Goal: Task Accomplishment & Management: Manage account settings

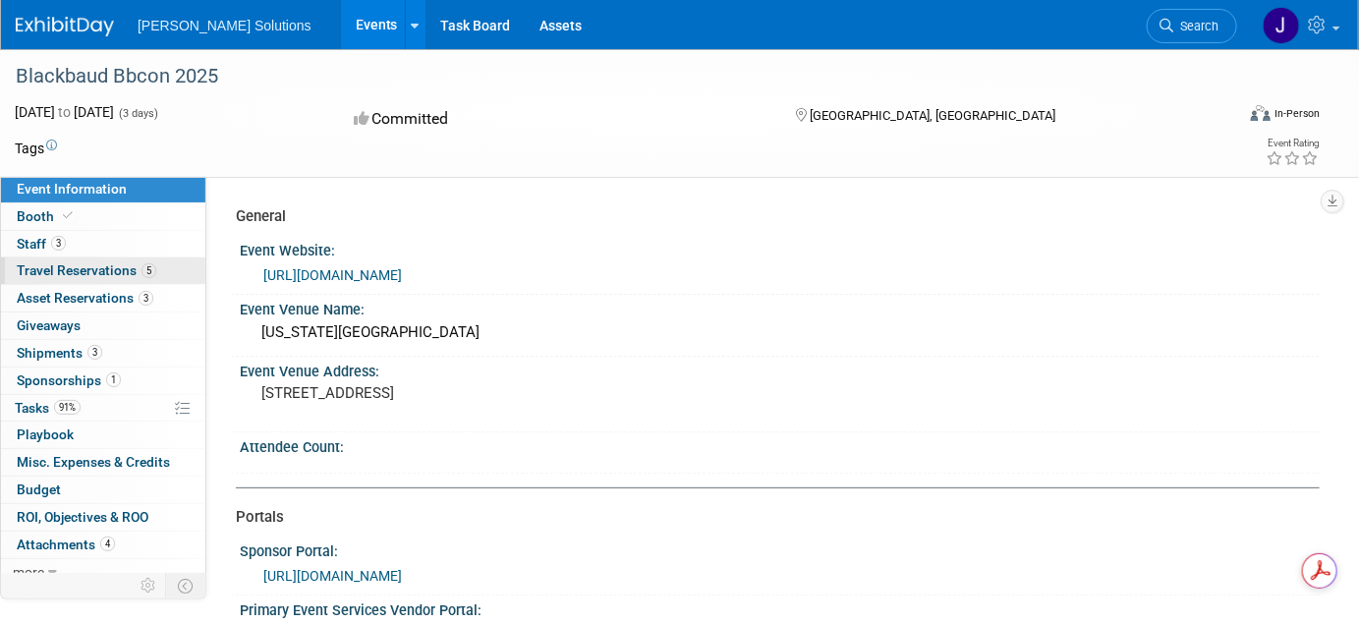
click at [59, 269] on span "Travel Reservations 5" at bounding box center [87, 270] width 140 height 16
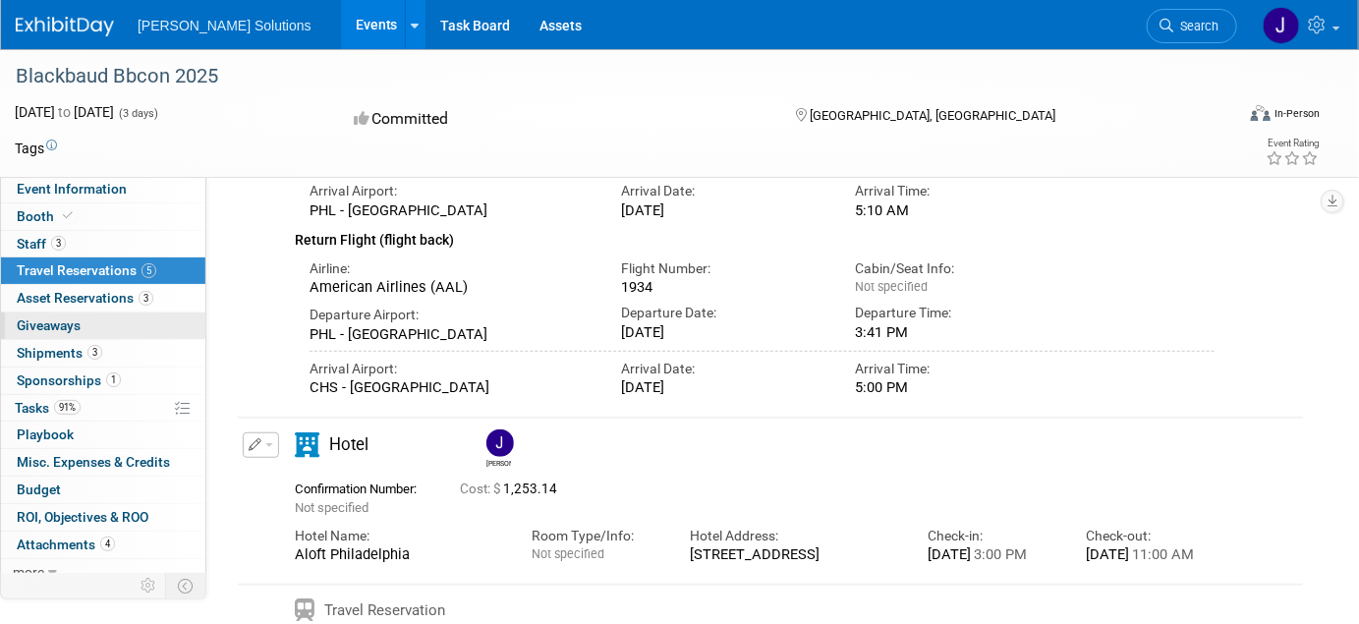
scroll to position [294, 0]
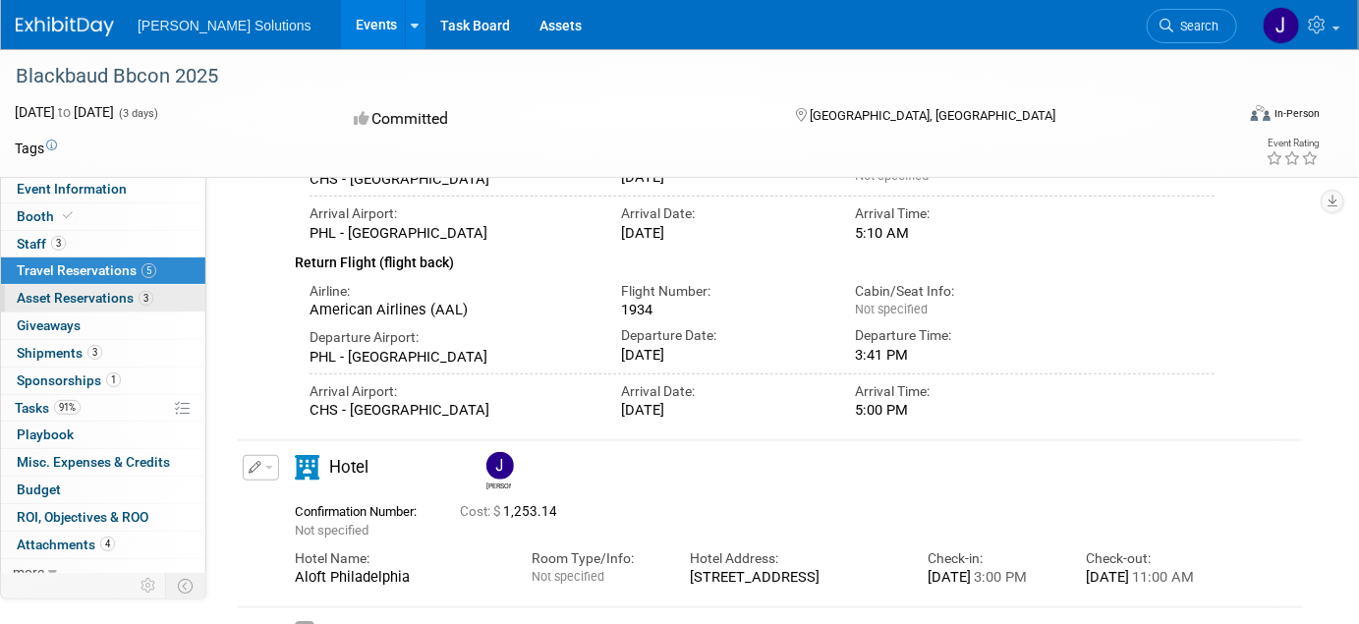
click at [69, 295] on span "Asset Reservations 3" at bounding box center [85, 298] width 137 height 16
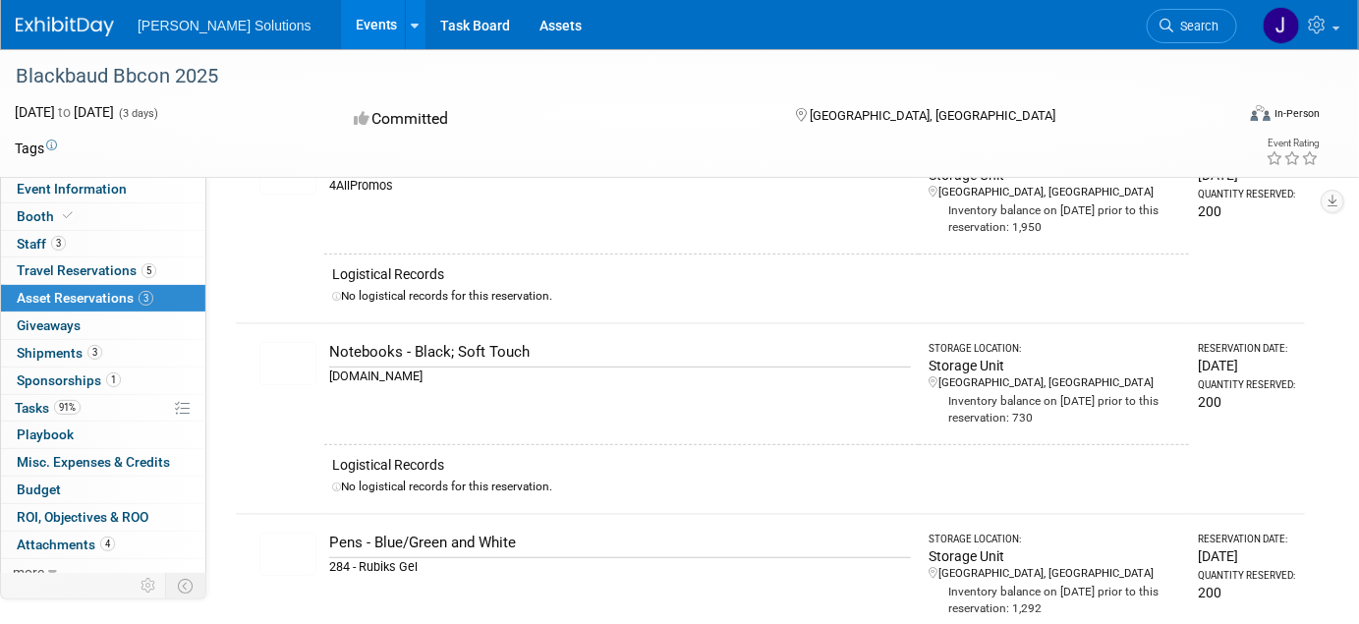
scroll to position [0, 0]
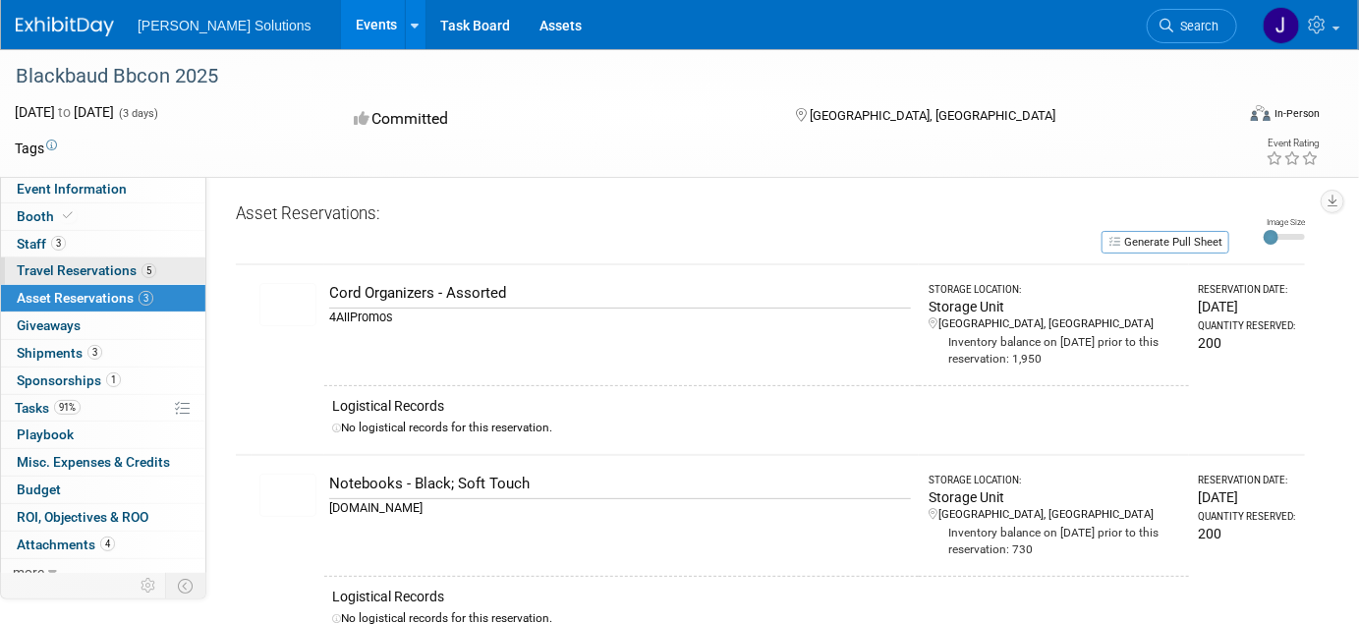
click at [82, 273] on span "Travel Reservations 5" at bounding box center [87, 270] width 140 height 16
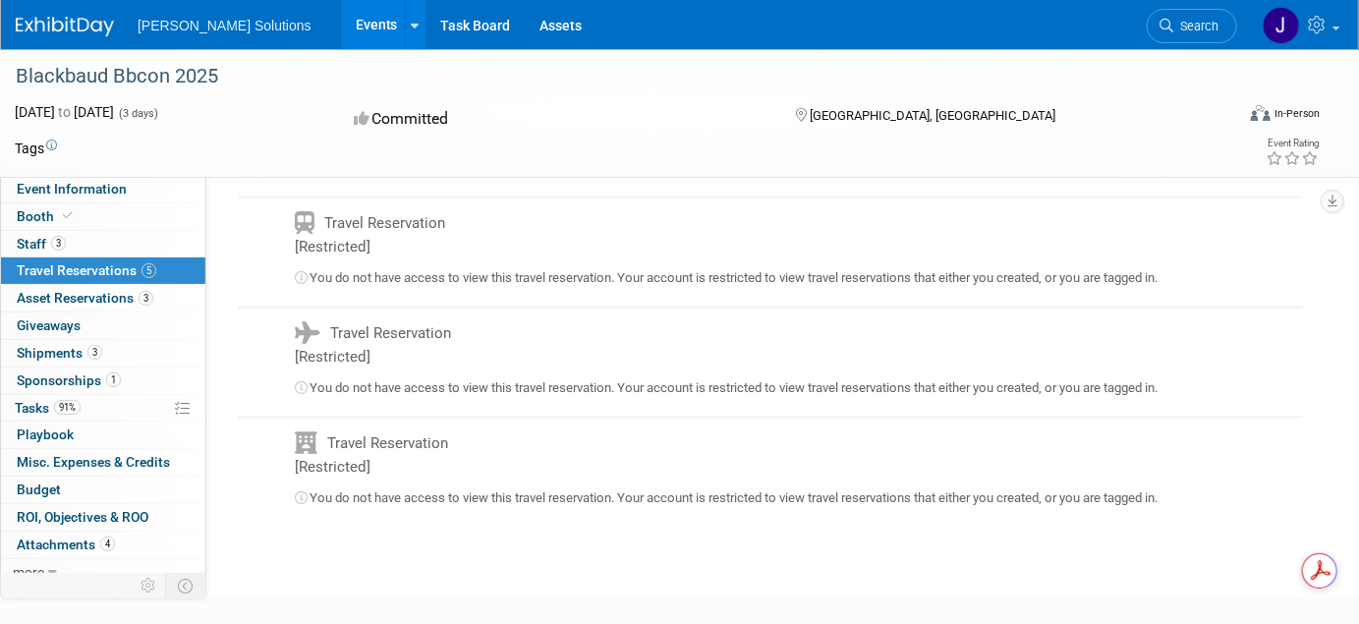
scroll to position [765, 0]
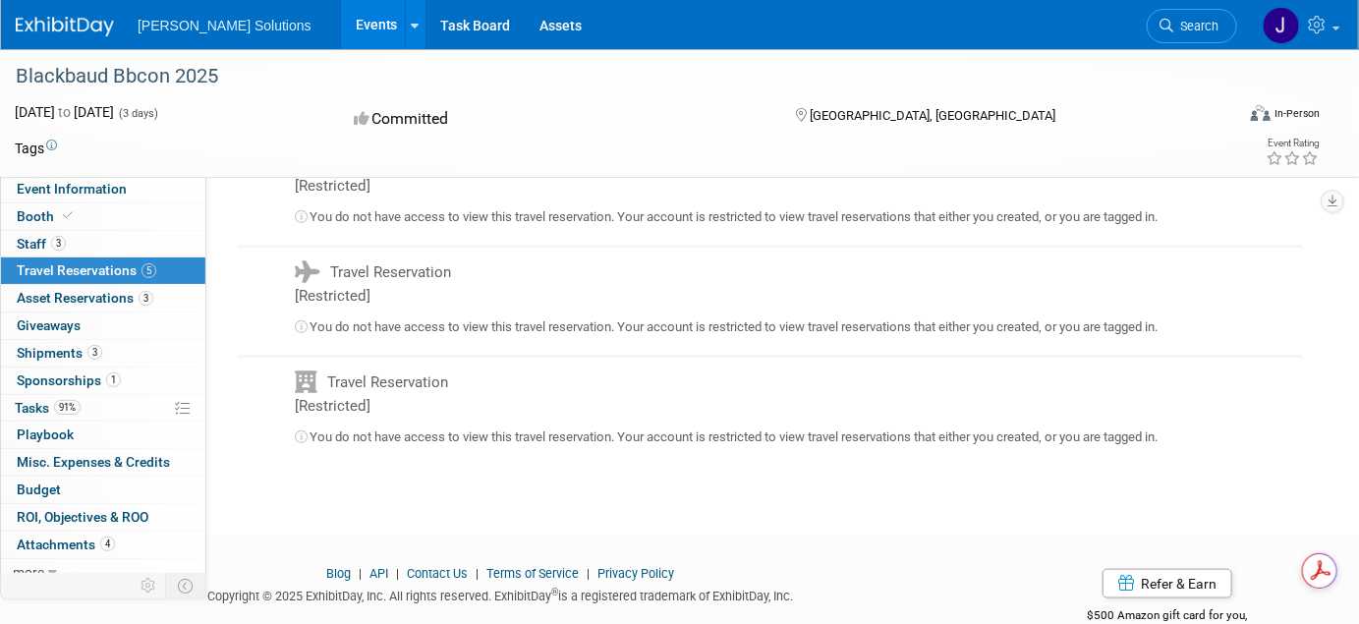
click at [106, 271] on span "Travel Reservations 5" at bounding box center [87, 270] width 140 height 16
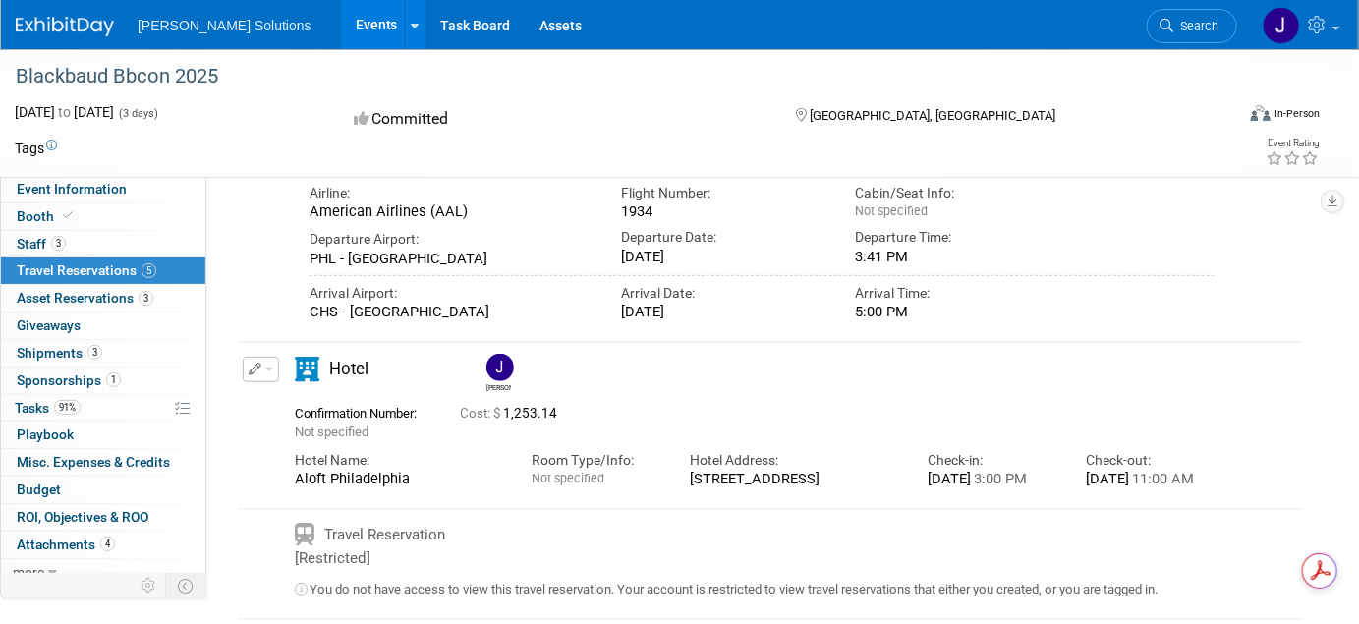
scroll to position [0, 0]
click at [259, 376] on icon "button" at bounding box center [256, 370] width 14 height 13
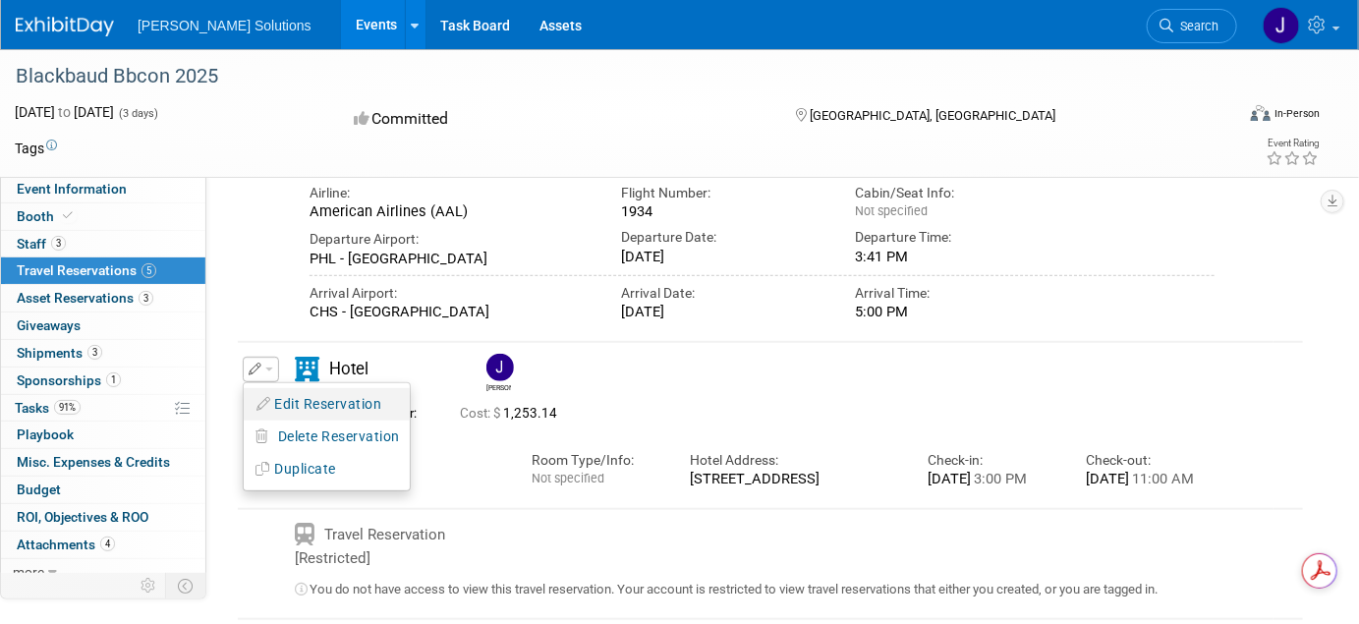
click at [321, 419] on button "Edit Reservation" at bounding box center [327, 404] width 166 height 28
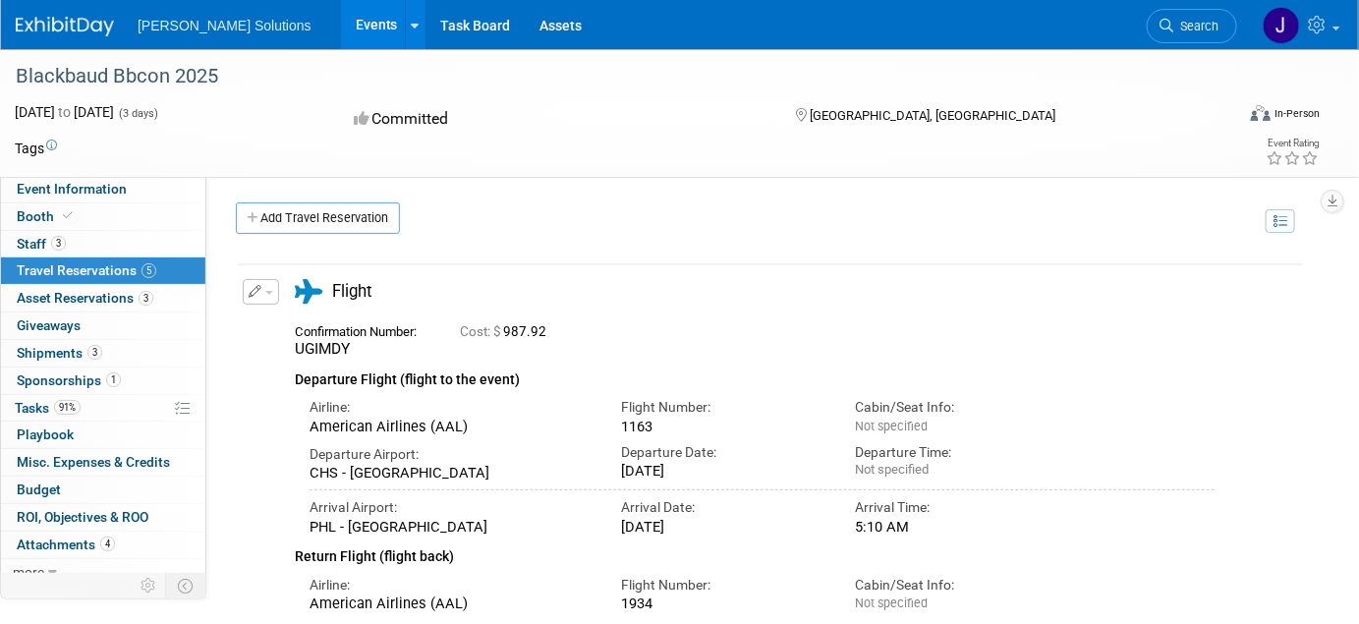
click at [260, 285] on button "button" at bounding box center [261, 292] width 36 height 26
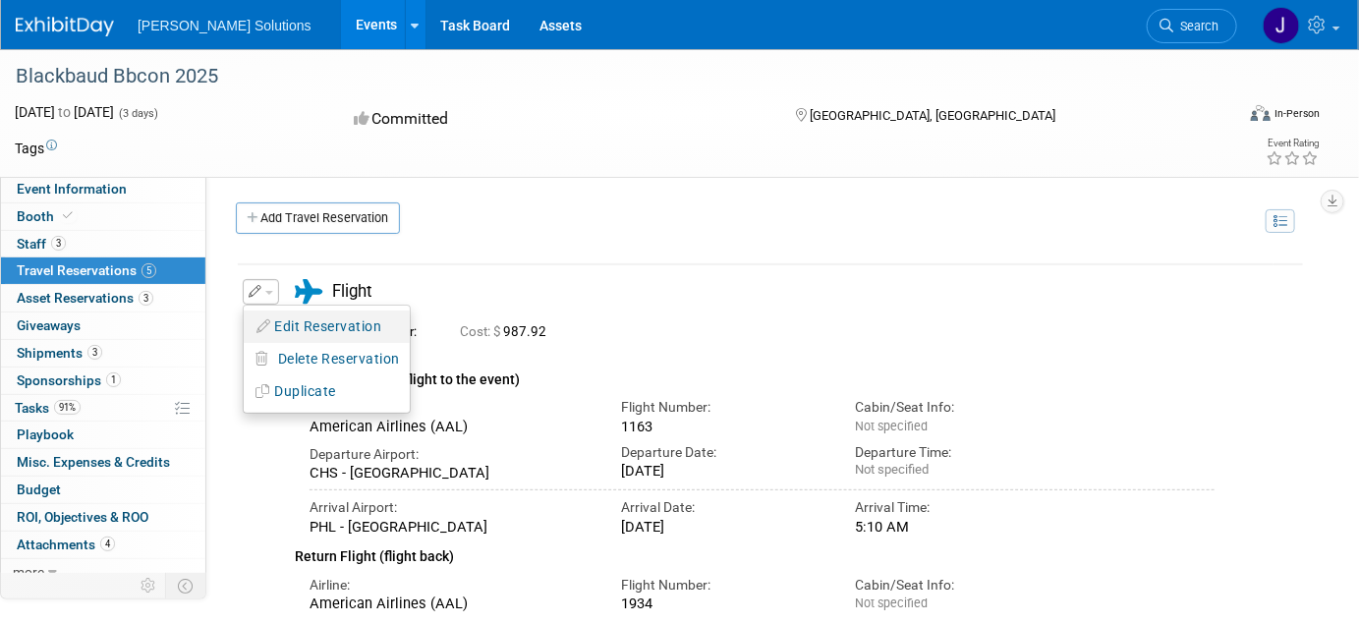
click at [326, 325] on button "Edit Reservation" at bounding box center [327, 327] width 166 height 28
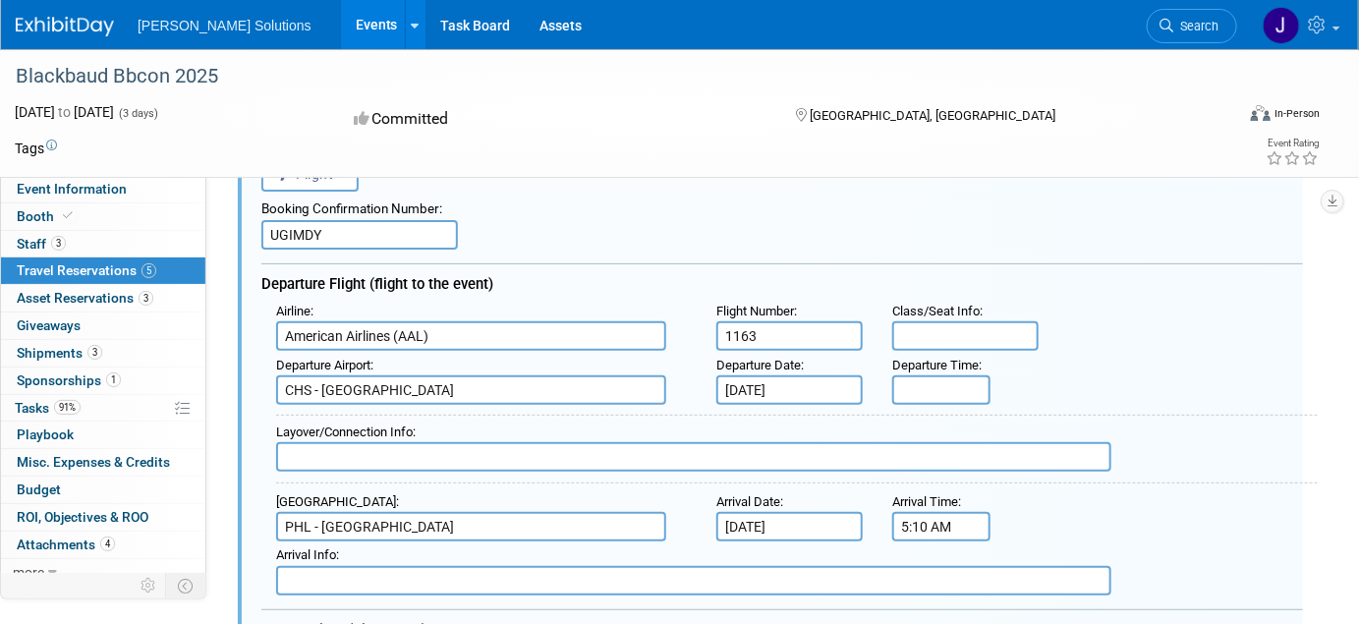
scroll to position [233, 0]
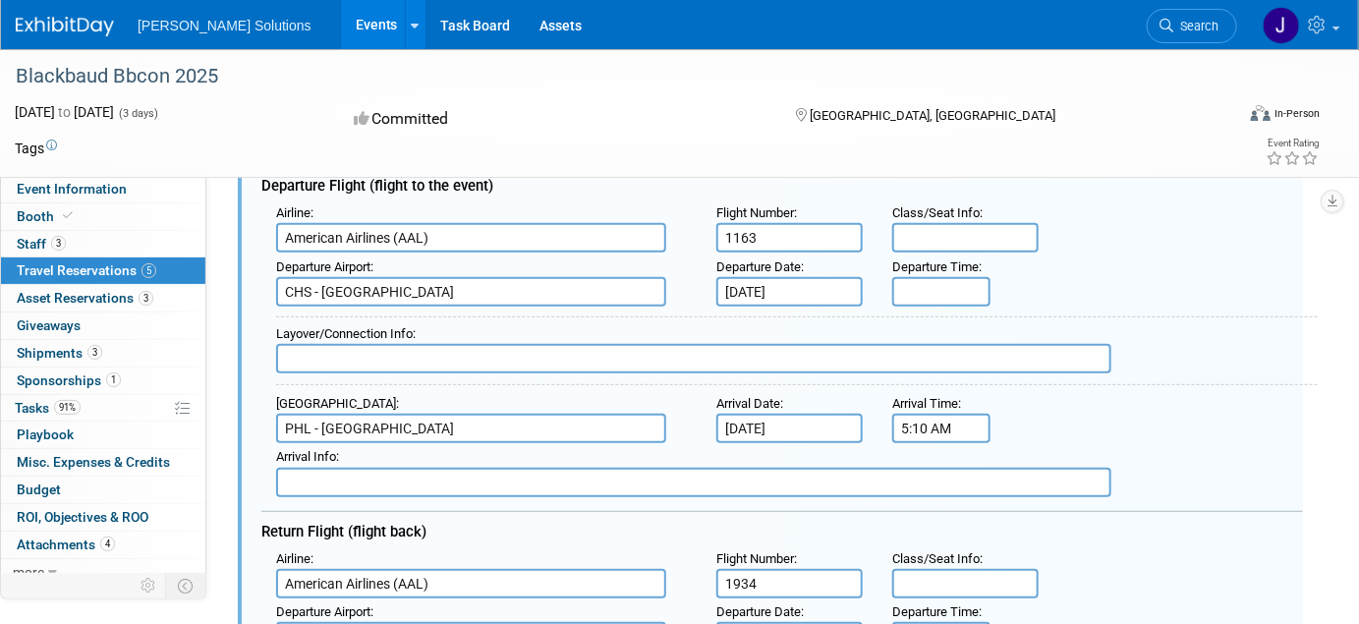
drag, startPoint x: 769, startPoint y: 235, endPoint x: 641, endPoint y: 190, distance: 136.4
click at [632, 241] on div "Airline : American Airlines (AAL) Flight Number : 1163 Class/Seat Info :" at bounding box center [789, 226] width 1056 height 54
type input "1964"
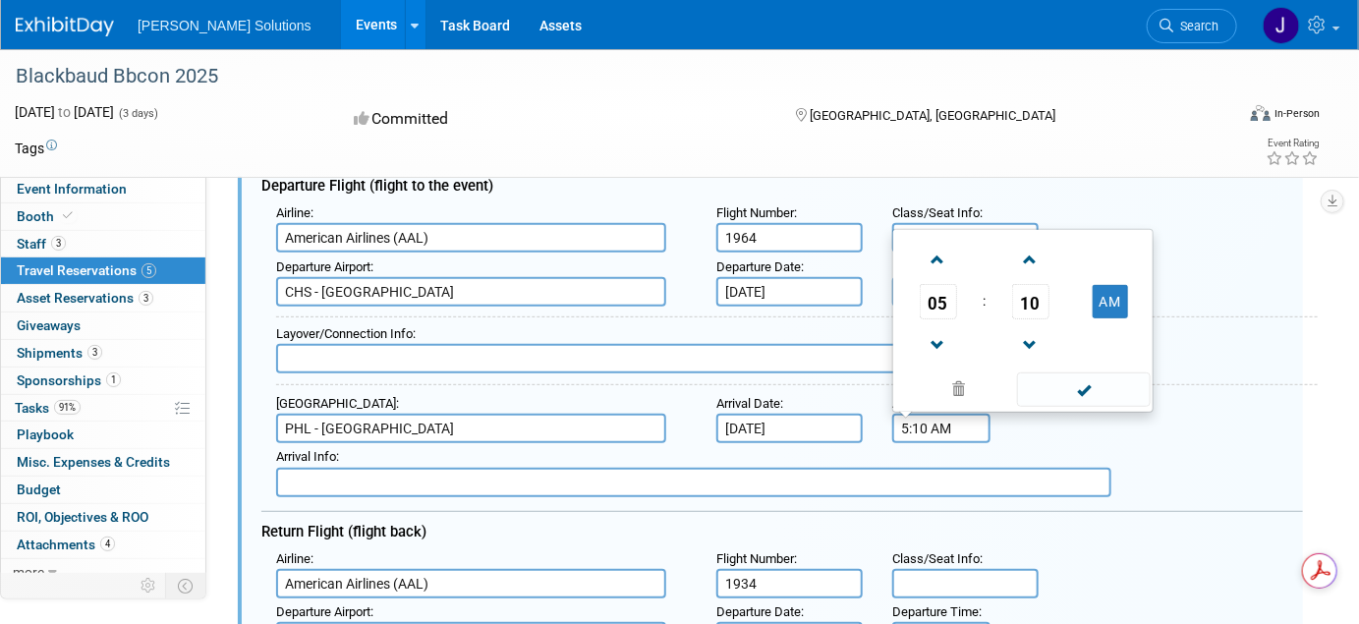
drag, startPoint x: 966, startPoint y: 427, endPoint x: 1026, endPoint y: 342, distance: 104.4
click at [845, 423] on div "Arrival Airport : [GEOGRAPHIC_DATA] - [GEOGRAPHIC_DATA] Arrival Date : [DATE] A…" at bounding box center [789, 416] width 1056 height 53
type input "8:25 PM"
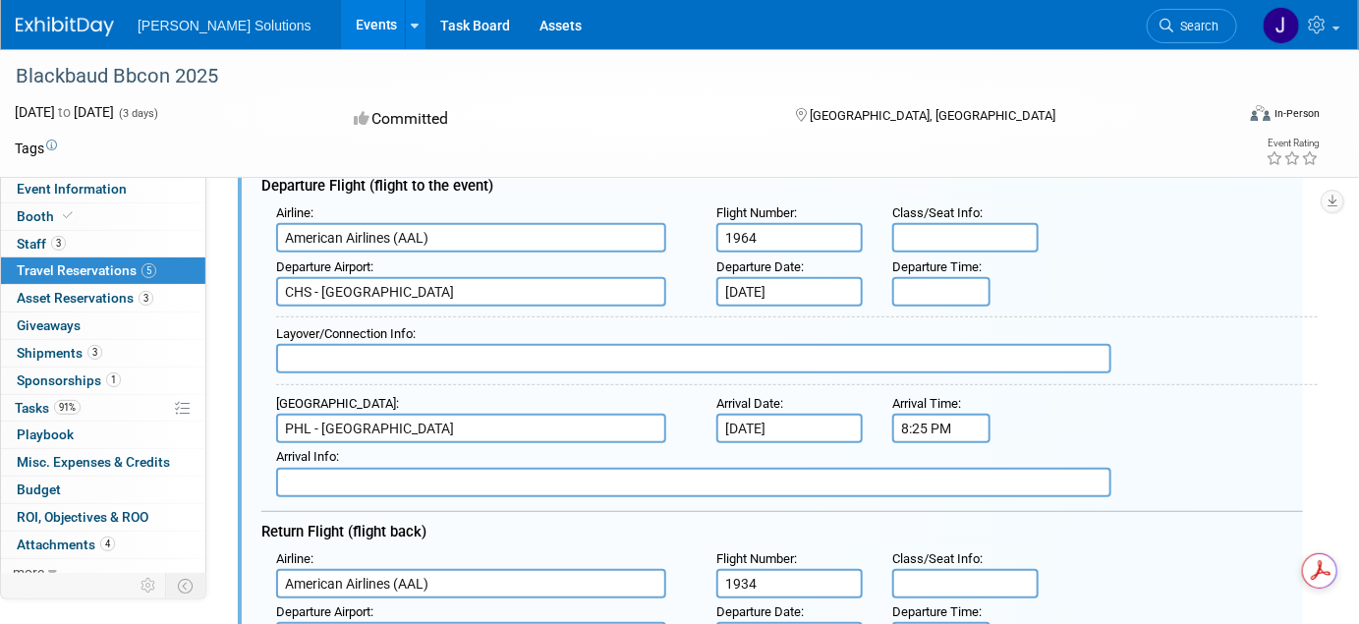
click at [546, 483] on input "text" at bounding box center [693, 482] width 835 height 29
click at [939, 292] on input "8:00 AM" at bounding box center [941, 291] width 98 height 29
click at [1009, 268] on div "Departure Airport : [GEOGRAPHIC_DATA] Departure Date : [DATE] Departure Time : …" at bounding box center [789, 280] width 1056 height 53
click at [984, 286] on input "8:00 AM" at bounding box center [941, 291] width 98 height 29
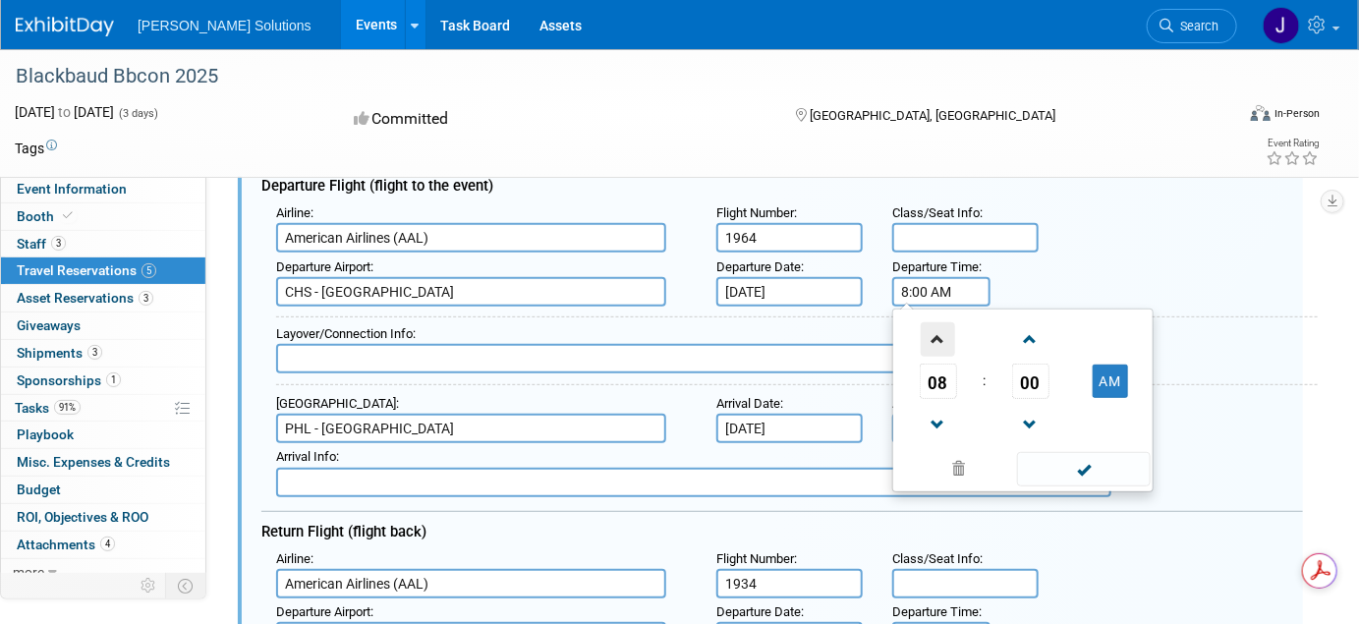
click at [934, 345] on span at bounding box center [938, 339] width 34 height 34
click at [940, 419] on span at bounding box center [938, 425] width 34 height 34
click at [1097, 385] on button "AM" at bounding box center [1110, 381] width 35 height 33
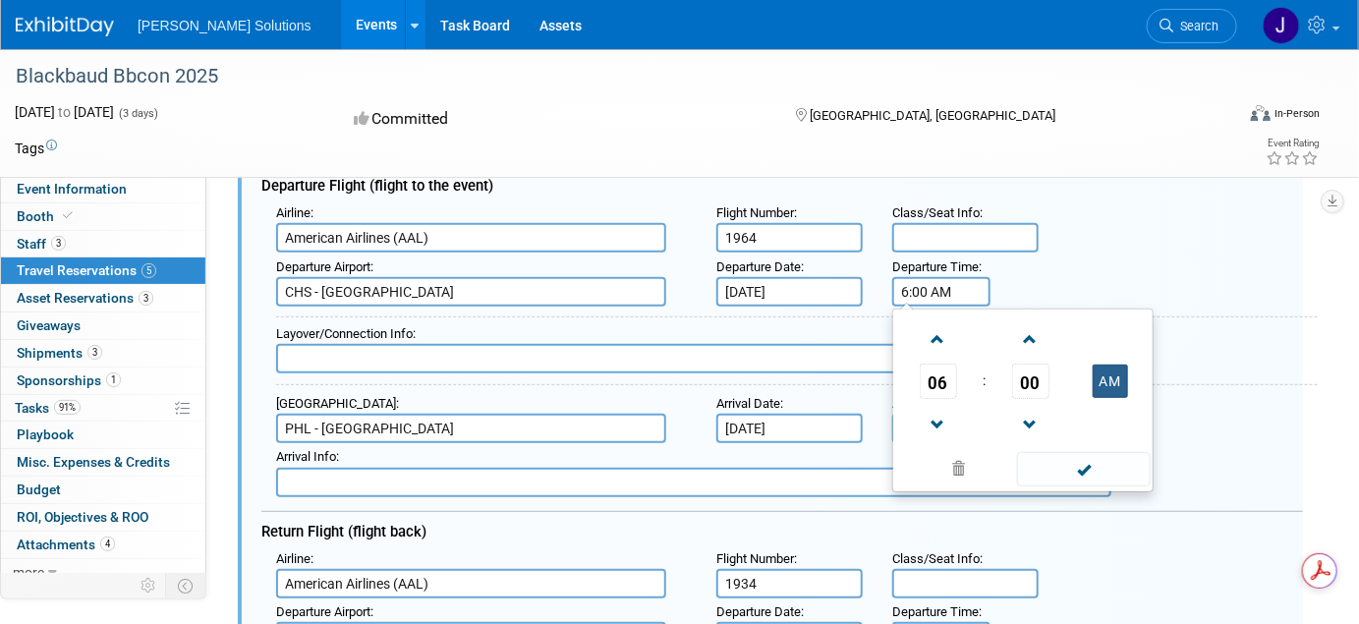
type input "6:00 PM"
click at [1083, 461] on span at bounding box center [1083, 469] width 133 height 34
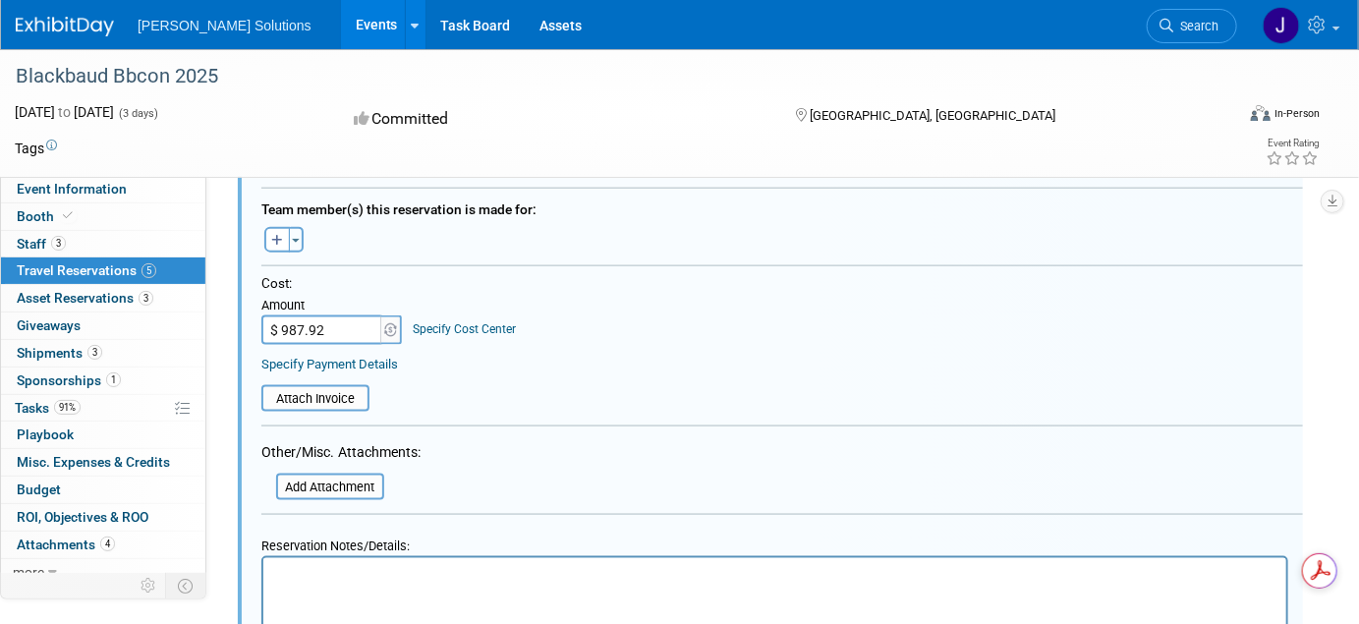
scroll to position [921, 0]
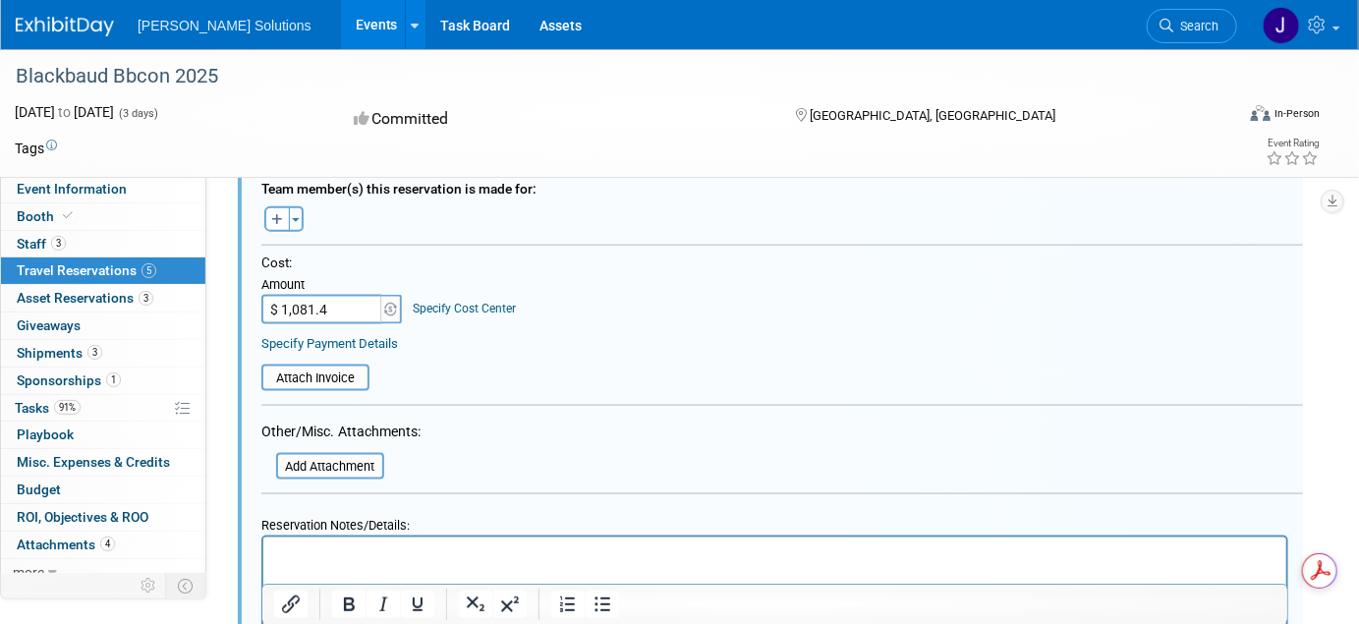
type input "$ 1,081.45"
click at [296, 375] on input "file" at bounding box center [251, 378] width 234 height 23
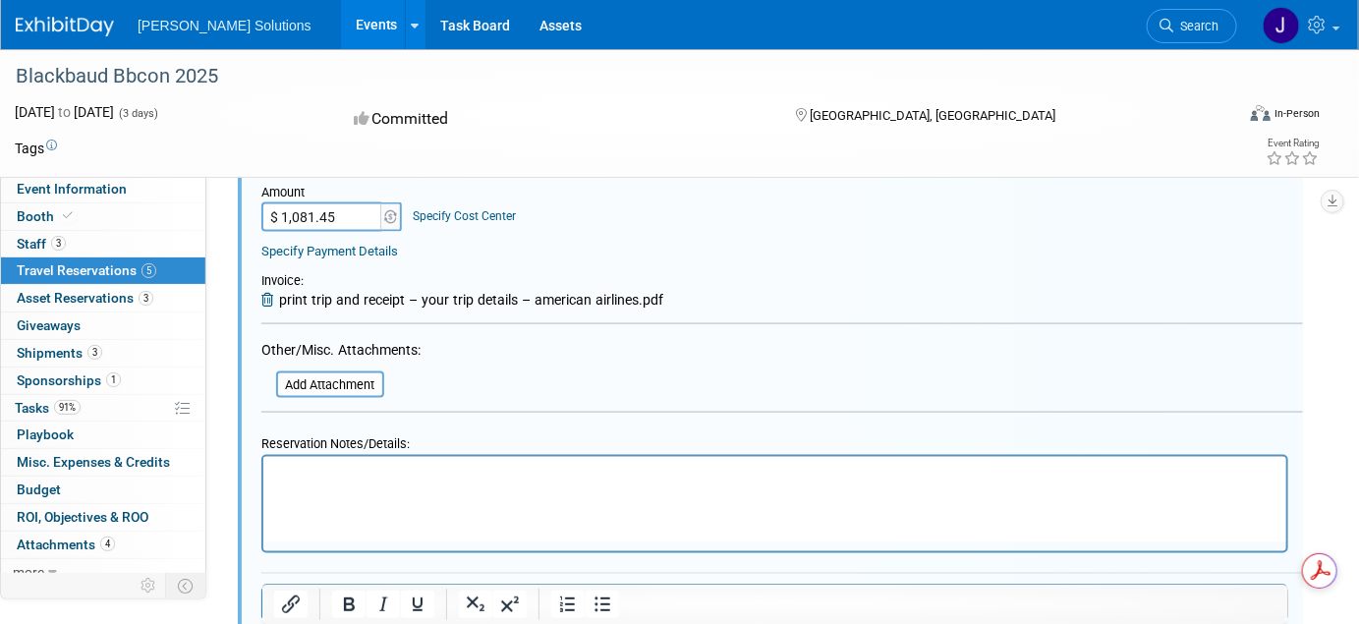
scroll to position [1117, 0]
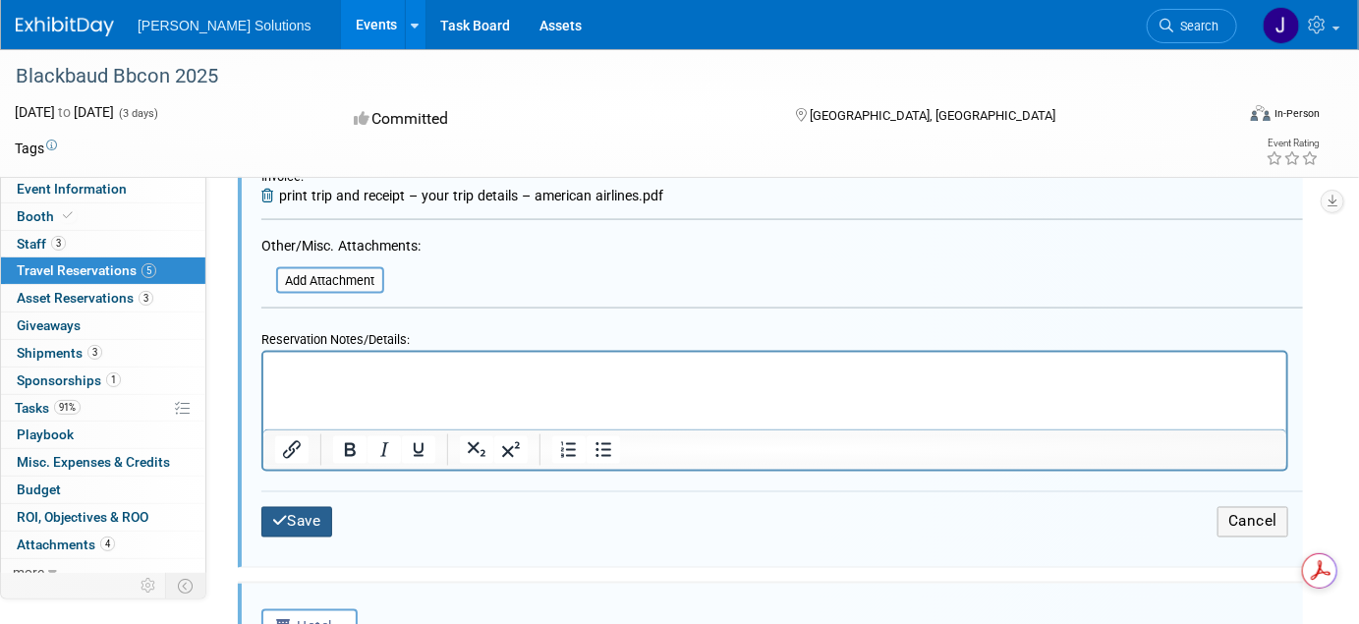
click at [287, 507] on button "Save" at bounding box center [296, 522] width 71 height 30
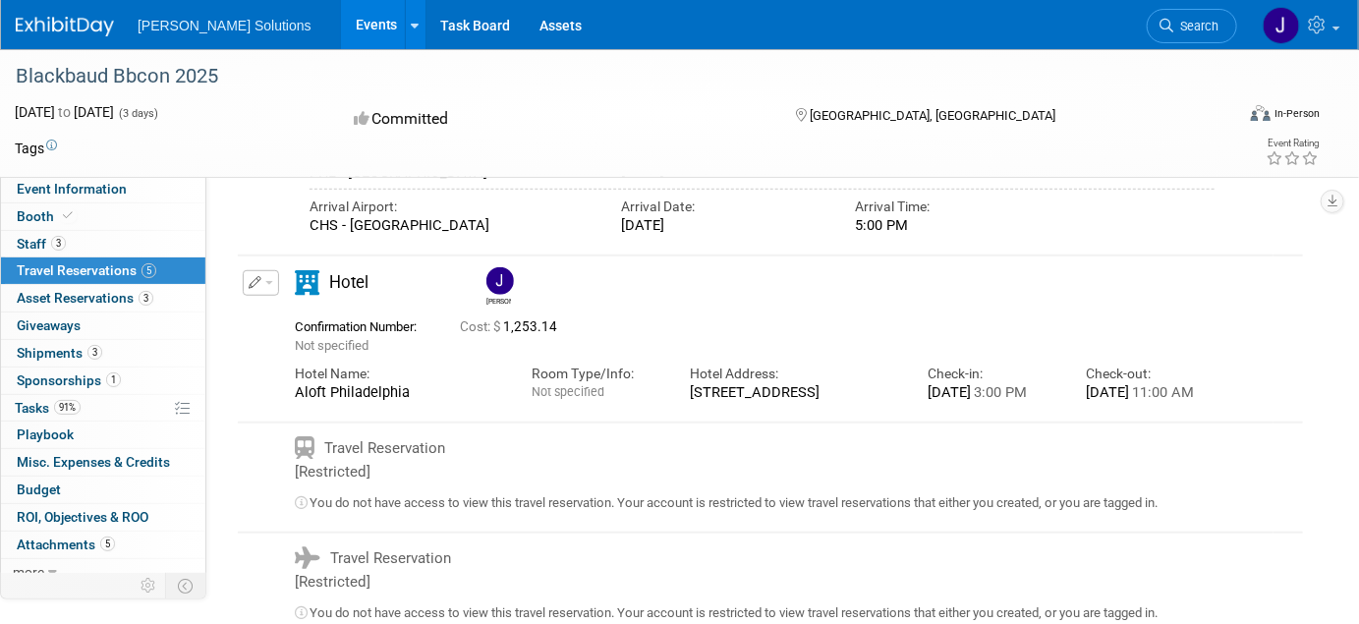
scroll to position [470, 0]
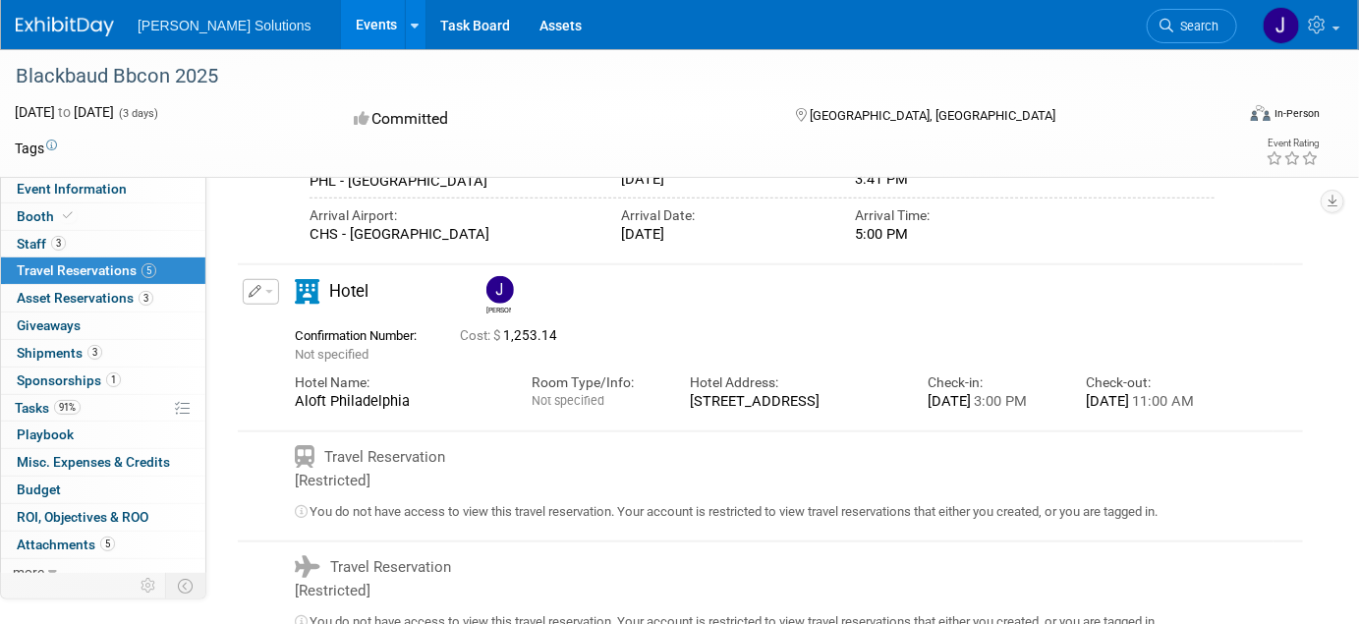
click at [267, 305] on button "button" at bounding box center [261, 292] width 36 height 26
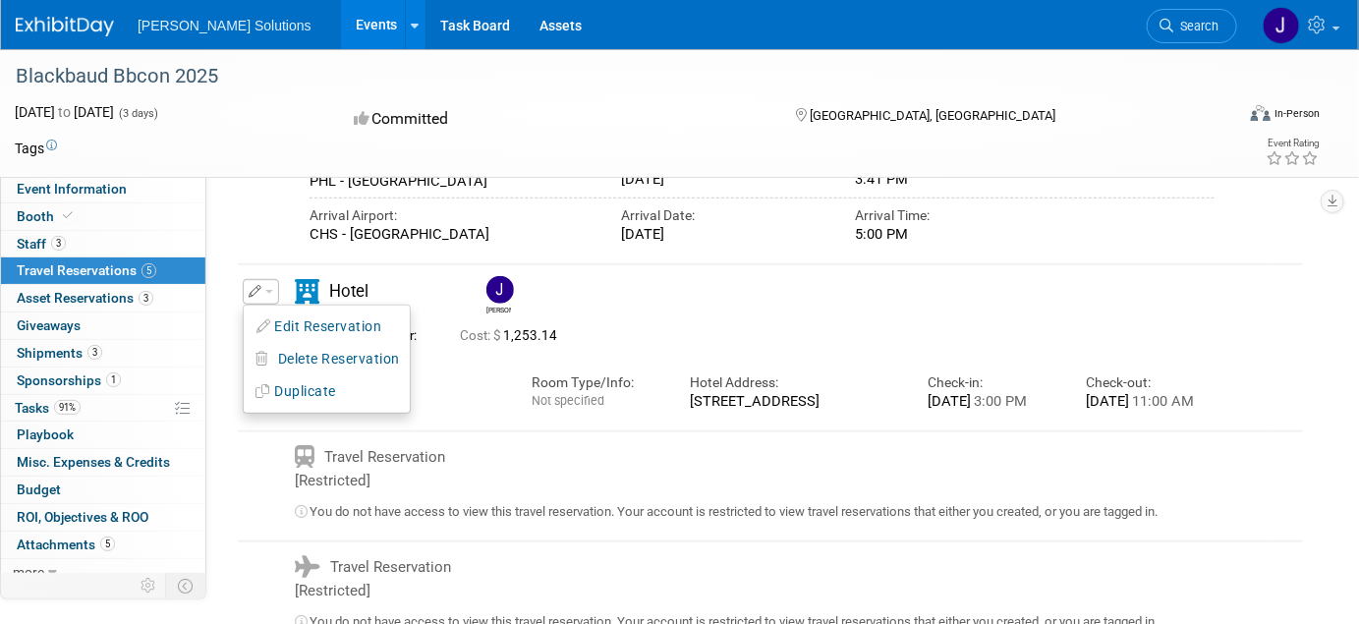
click at [267, 305] on button "button" at bounding box center [261, 292] width 36 height 26
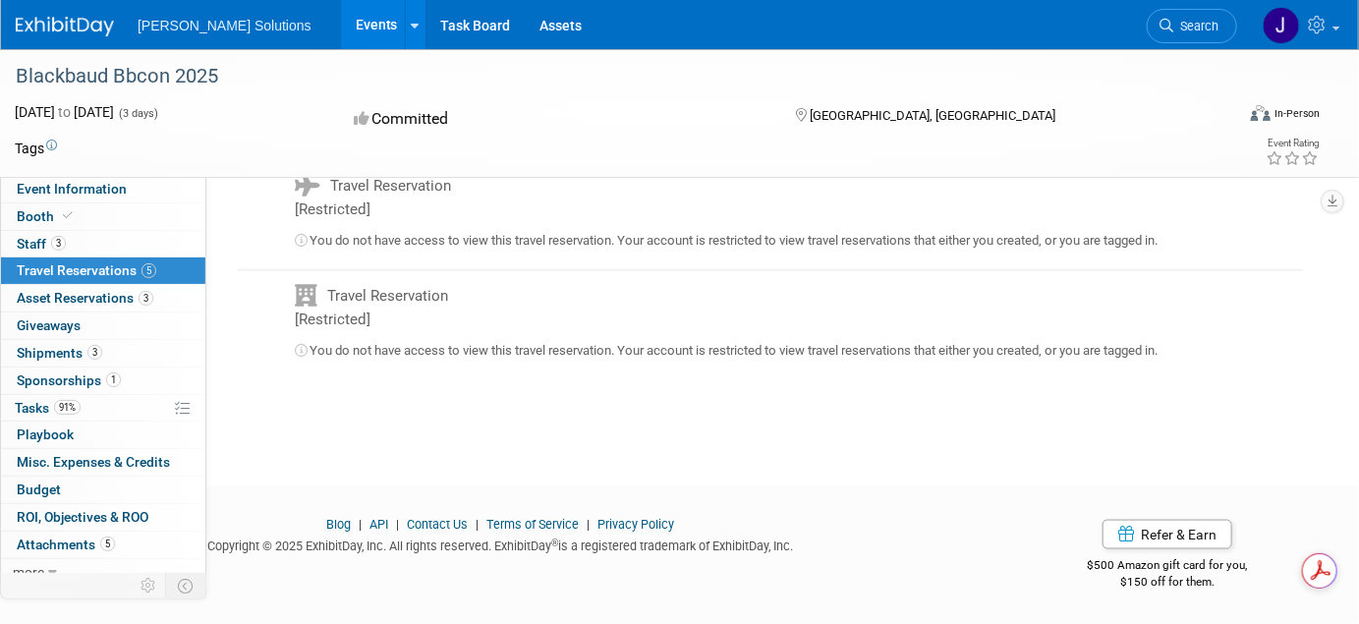
scroll to position [0, 0]
click at [67, 379] on span "Sponsorships 1" at bounding box center [69, 380] width 104 height 16
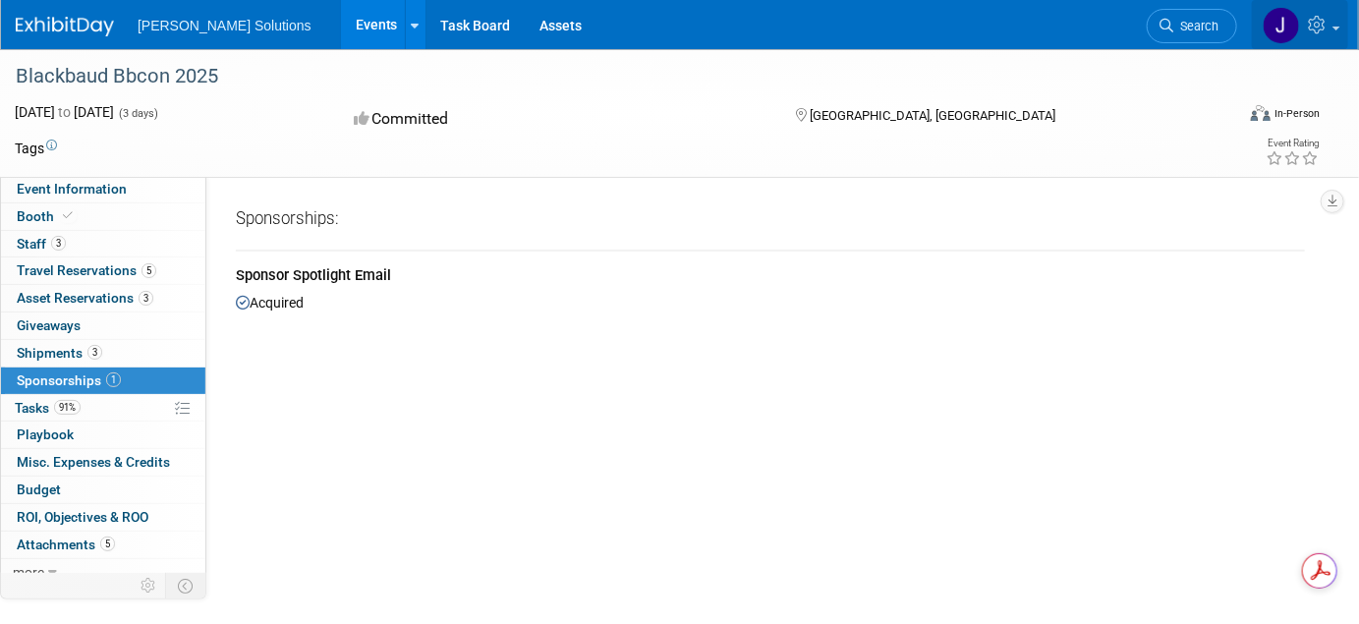
click at [1317, 27] on icon at bounding box center [1319, 25] width 23 height 18
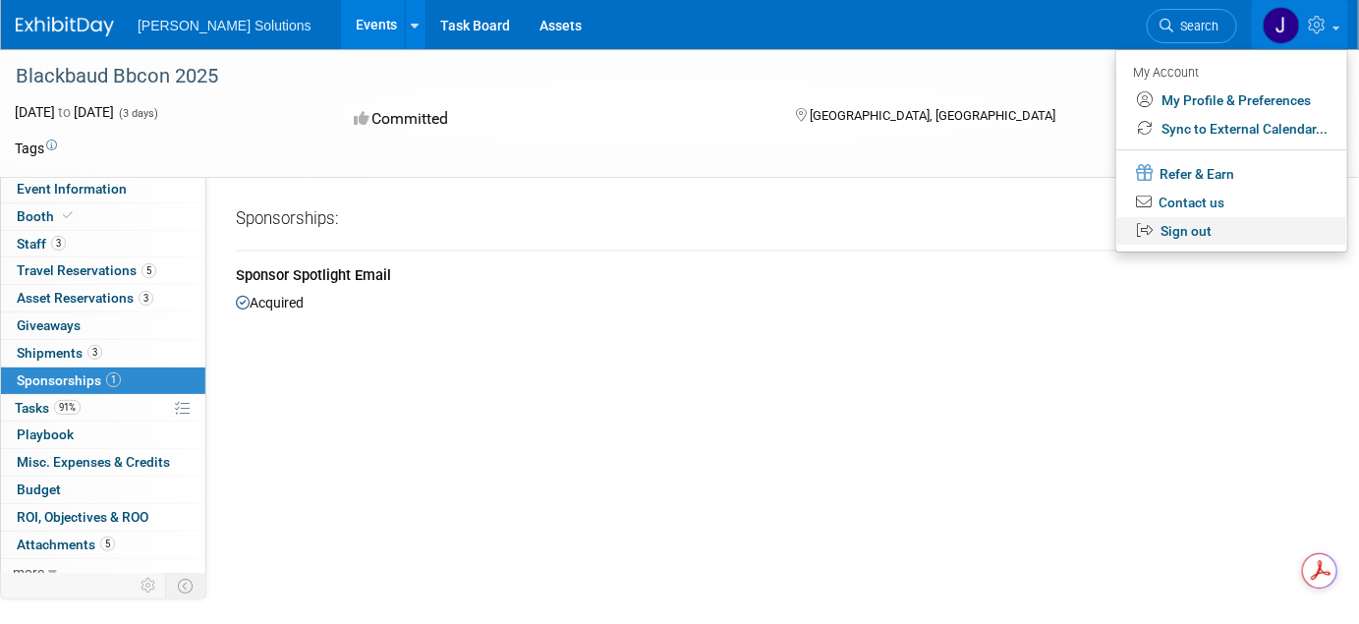
click at [1184, 231] on link "Sign out" at bounding box center [1231, 231] width 231 height 28
